Goal: Communication & Community: Answer question/provide support

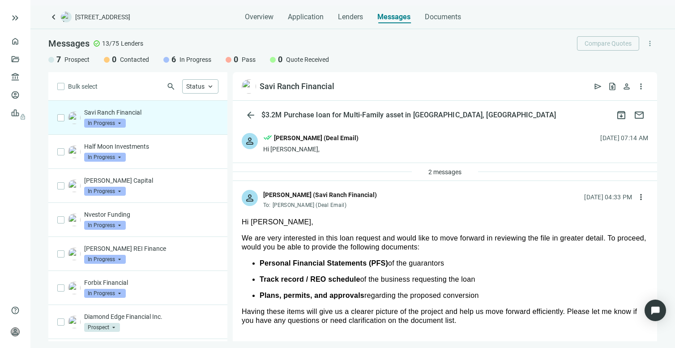
click at [129, 119] on div "Savi Ranch Financial In Progress arrow_drop_down" at bounding box center [151, 118] width 134 height 20
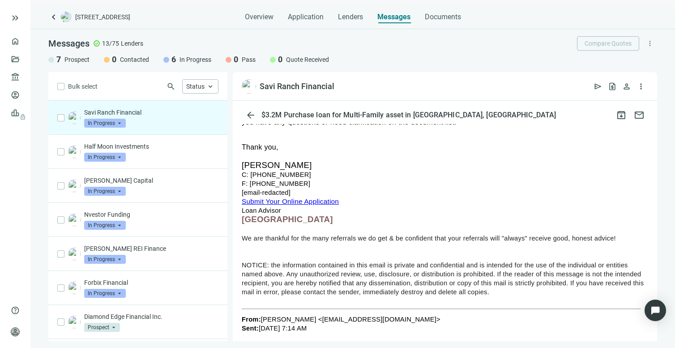
scroll to position [20, 0]
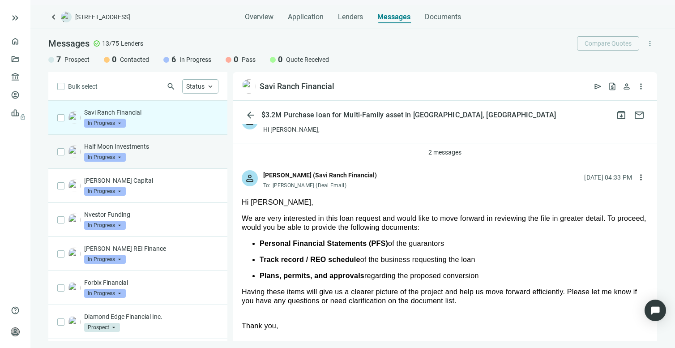
click at [140, 145] on p "Half Moon Investments" at bounding box center [151, 146] width 134 height 9
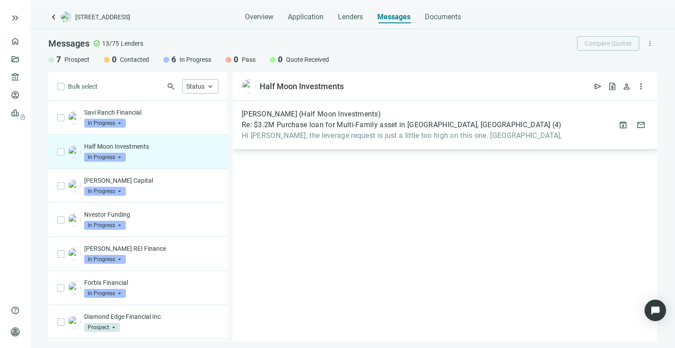
click at [361, 135] on span "Hi [PERSON_NAME], the leverage request is just a little too high on this one. […" at bounding box center [402, 135] width 320 height 9
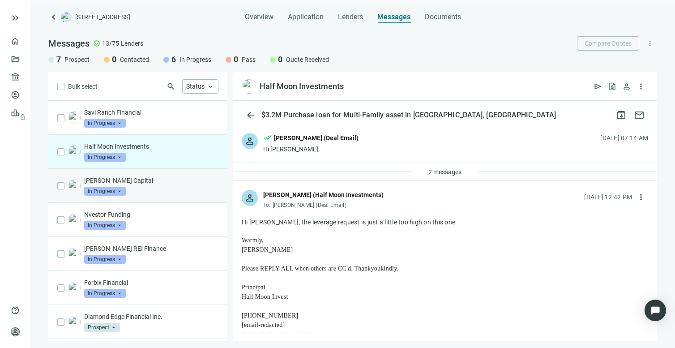
click at [136, 181] on p "[PERSON_NAME] Capital" at bounding box center [151, 180] width 134 height 9
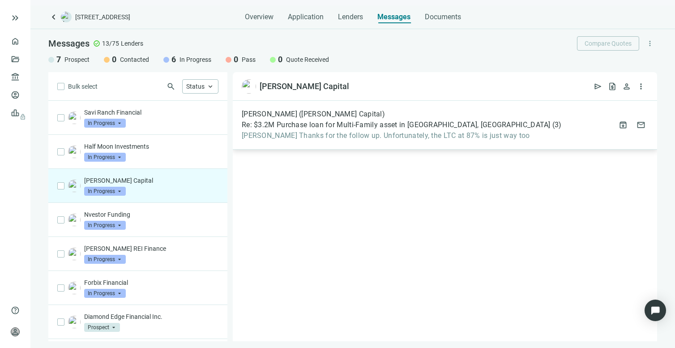
click at [331, 140] on div "[PERSON_NAME] ([PERSON_NAME] Capital) Re: $3.2M Purchase loan for Multi-Family …" at bounding box center [445, 125] width 424 height 49
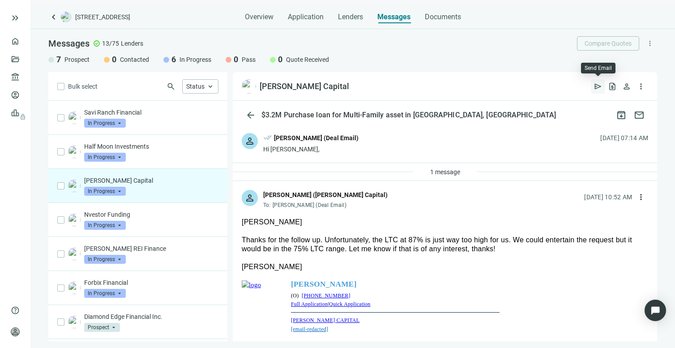
click at [594, 89] on span "send" at bounding box center [597, 86] width 9 height 9
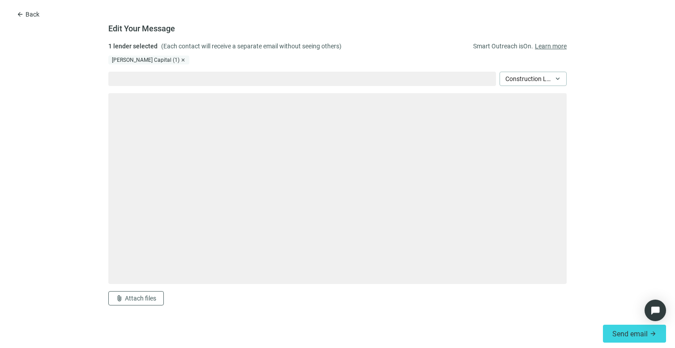
type textarea "**********"
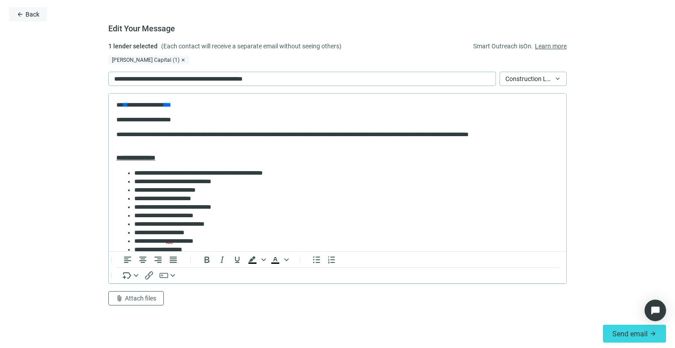
click at [31, 15] on span "Back" at bounding box center [32, 14] width 14 height 7
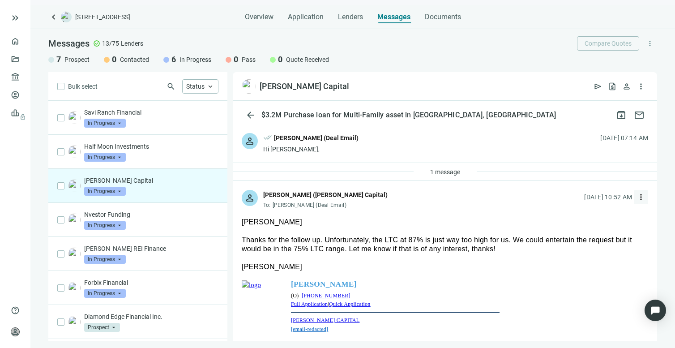
click at [636, 195] on span "more_vert" at bounding box center [640, 196] width 9 height 9
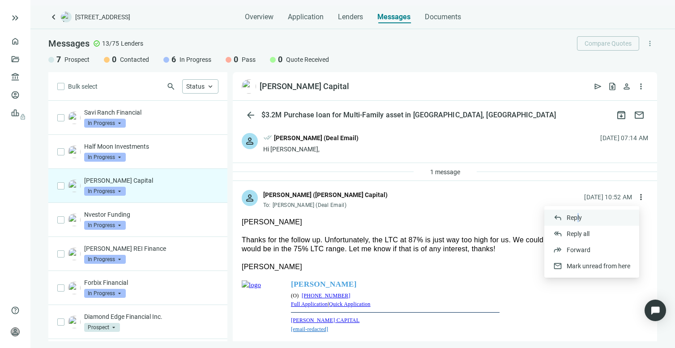
click at [577, 216] on span "Reply" at bounding box center [573, 217] width 15 height 7
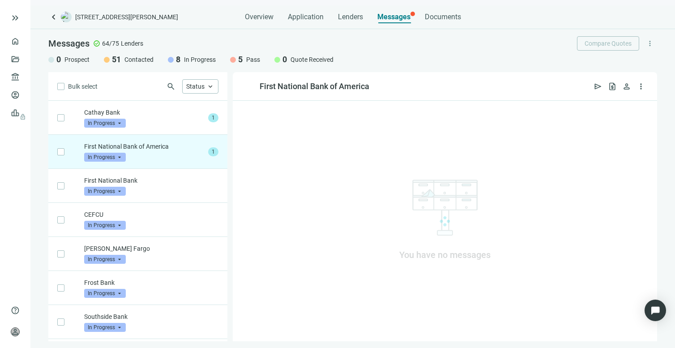
scroll to position [34, 0]
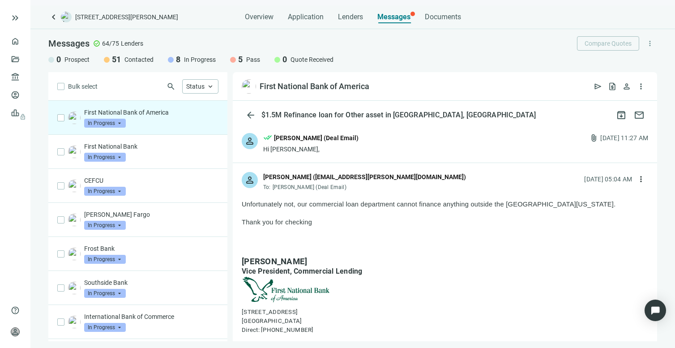
click at [142, 119] on div "First National Bank of America In Progress arrow_drop_down" at bounding box center [151, 118] width 134 height 20
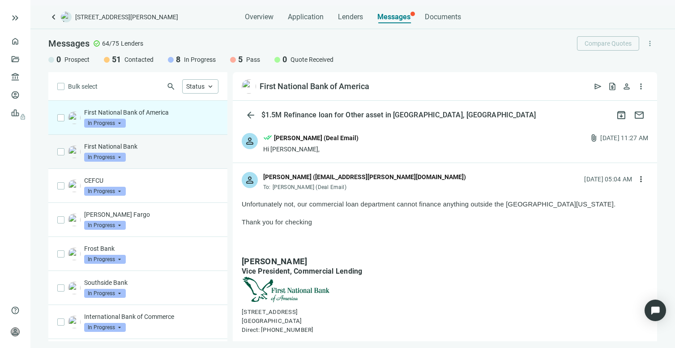
click at [142, 158] on div "First National Bank In Progress arrow_drop_down" at bounding box center [151, 152] width 134 height 20
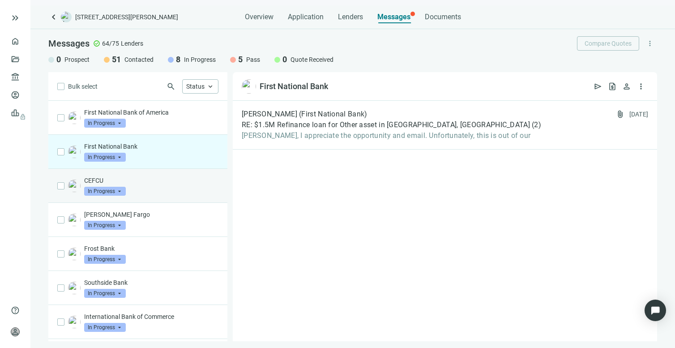
click at [142, 181] on p "CEFCU" at bounding box center [151, 180] width 134 height 9
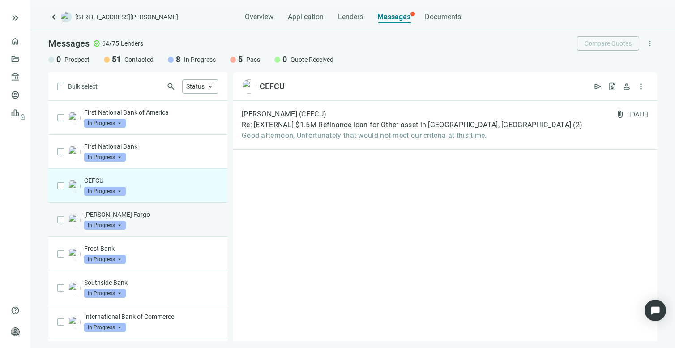
click at [144, 216] on p "Wells Fargo" at bounding box center [151, 214] width 134 height 9
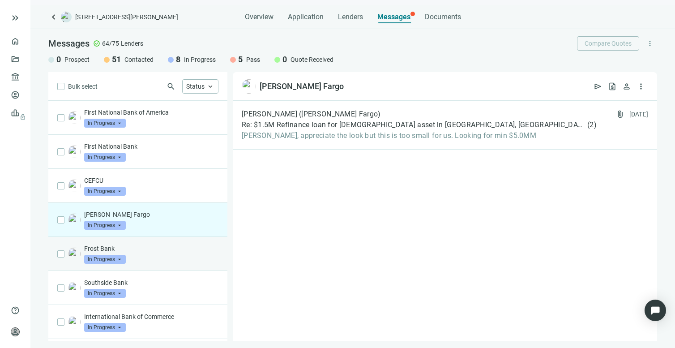
click at [136, 247] on p "Frost Bank" at bounding box center [151, 248] width 134 height 9
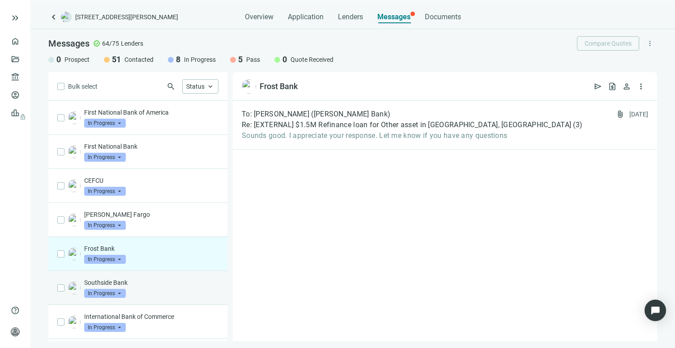
click at [140, 289] on div "Southside Bank In Progress arrow_drop_down" at bounding box center [151, 288] width 134 height 20
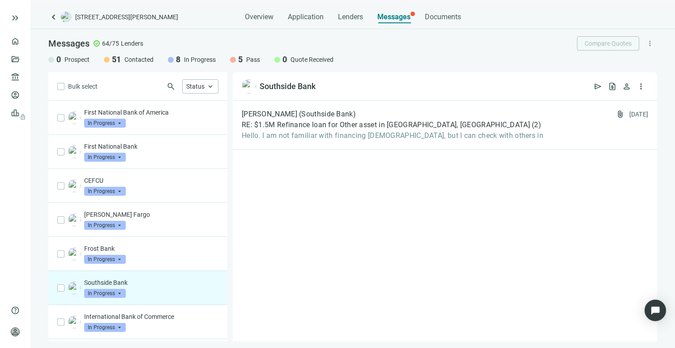
click at [52, 14] on span "keyboard_arrow_left" at bounding box center [53, 17] width 11 height 11
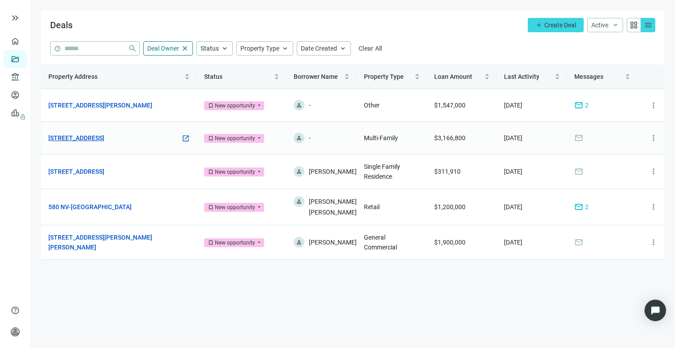
click at [77, 134] on link "[STREET_ADDRESS]" at bounding box center [76, 138] width 56 height 10
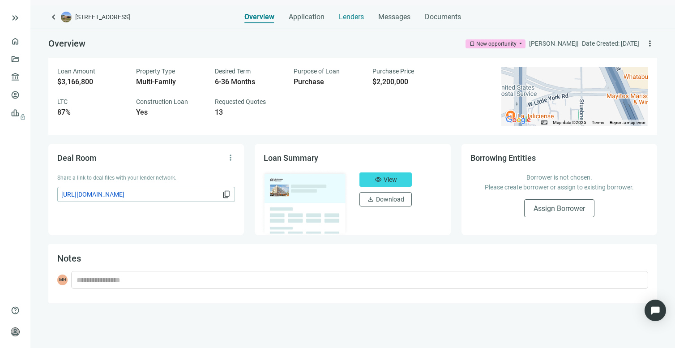
click at [348, 18] on span "Lenders" at bounding box center [351, 17] width 25 height 9
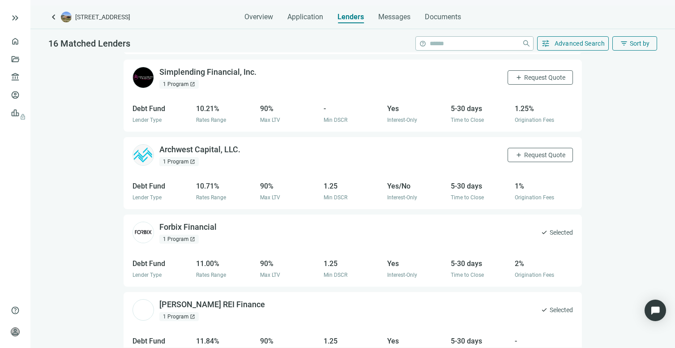
scroll to position [984, 0]
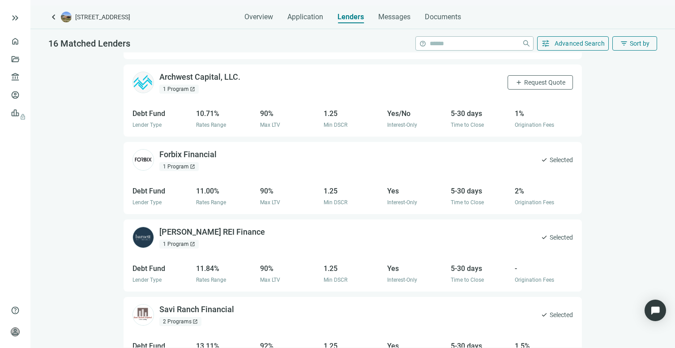
click at [189, 317] on div "2 Programs open_in_new" at bounding box center [180, 321] width 42 height 9
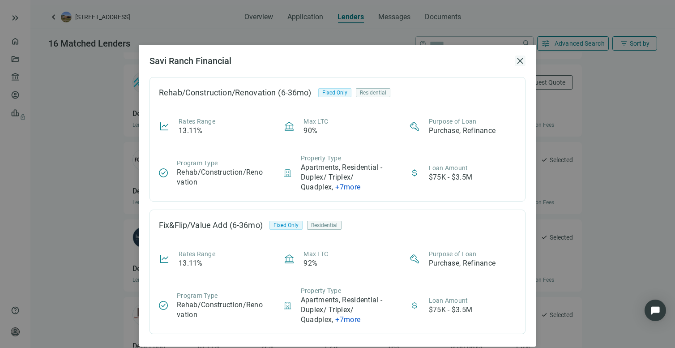
click at [516, 64] on span "close" at bounding box center [519, 60] width 11 height 11
